Goal: Task Accomplishment & Management: Manage account settings

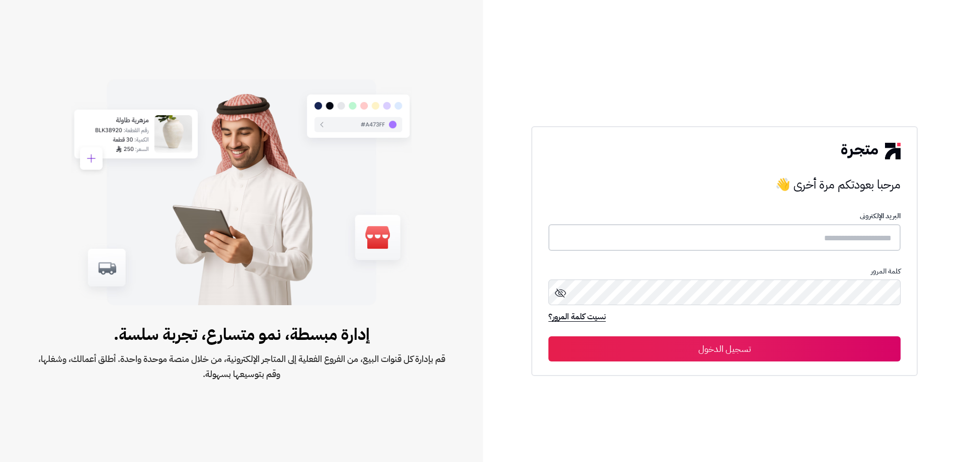
type input "*****"
click at [699, 355] on button "تسجيل الدخول" at bounding box center [724, 348] width 352 height 25
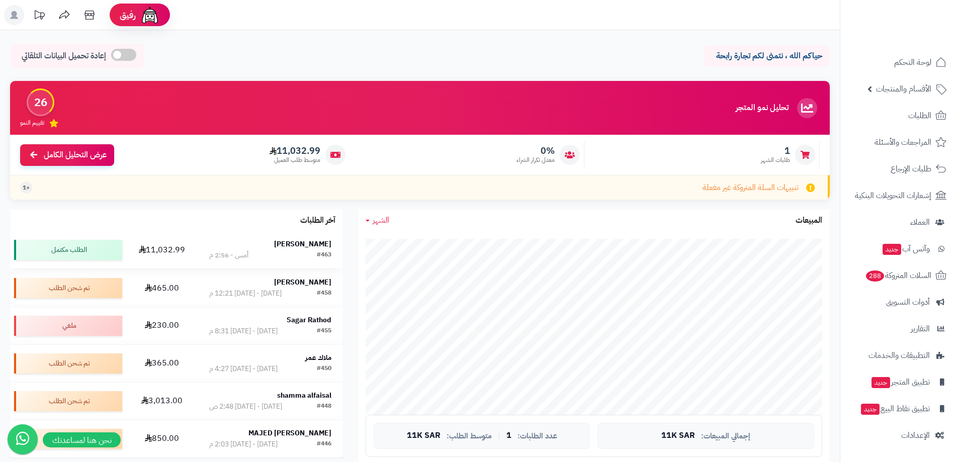
click at [305, 240] on strong "[PERSON_NAME]" at bounding box center [302, 244] width 57 height 11
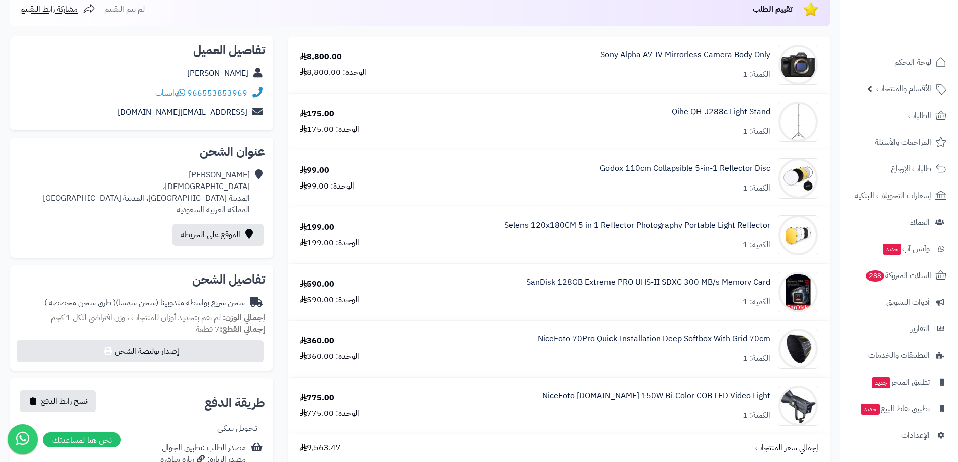
scroll to position [111, 0]
